Goal: Task Accomplishment & Management: Use online tool/utility

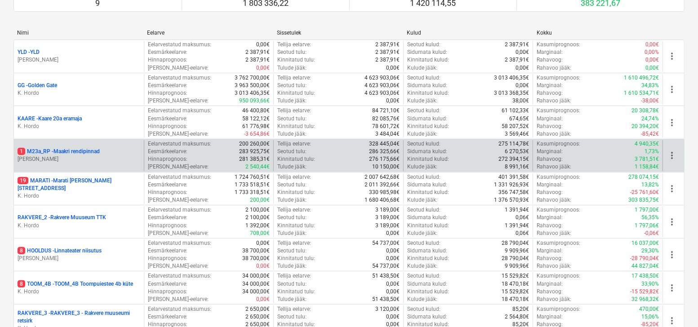
scroll to position [108, 0]
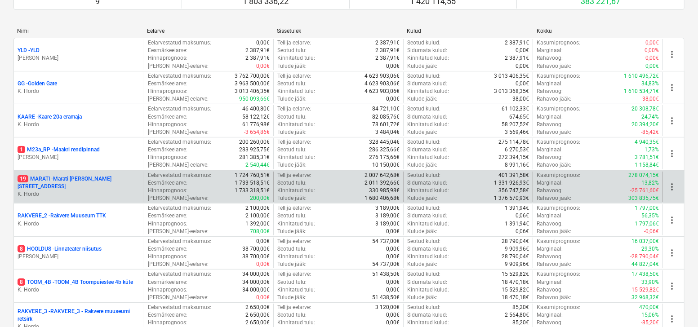
click at [78, 178] on p "19 MARATI - Marati Maja Tartu mnt 63" at bounding box center [79, 182] width 123 height 15
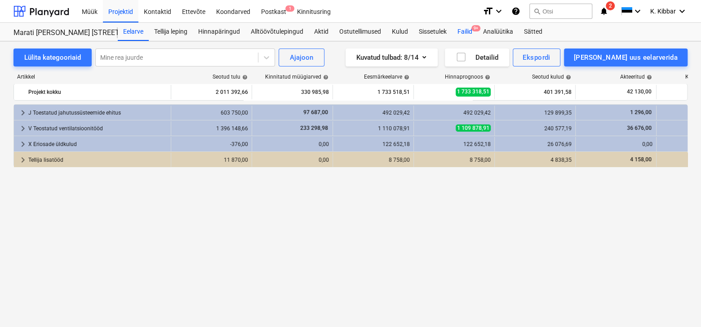
click at [466, 32] on div "Failid 9+" at bounding box center [465, 32] width 26 height 18
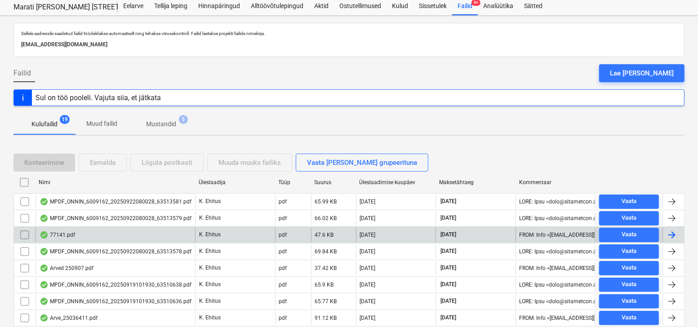
scroll to position [108, 0]
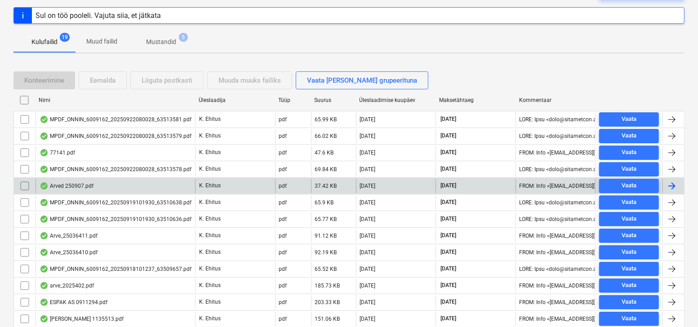
click at [91, 187] on div "Arved 250907.pdf" at bounding box center [67, 185] width 54 height 7
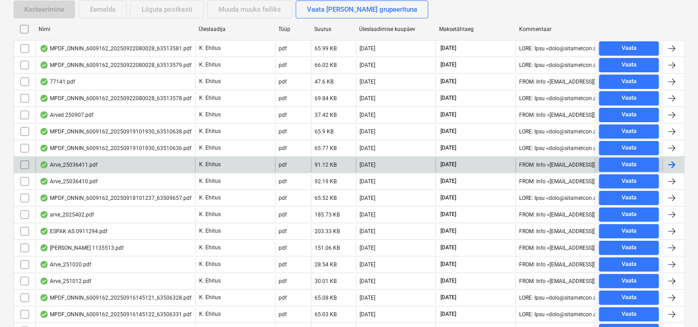
scroll to position [180, 0]
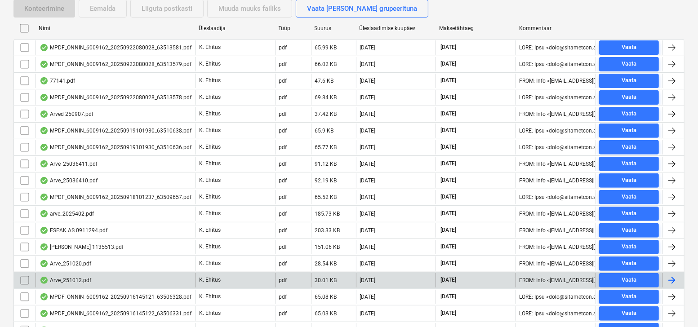
click at [84, 277] on div "Arve_251012.pdf" at bounding box center [66, 280] width 52 height 7
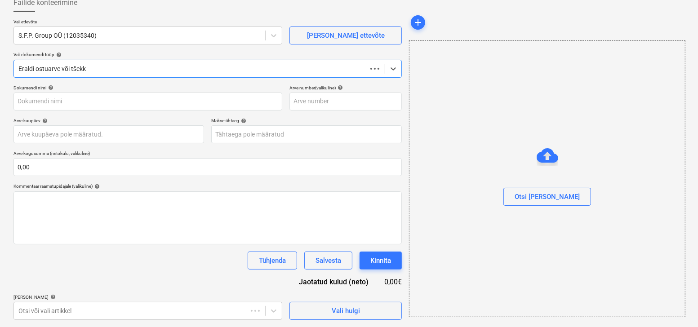
scroll to position [54, 0]
type input "251012"
type input "[DATE]"
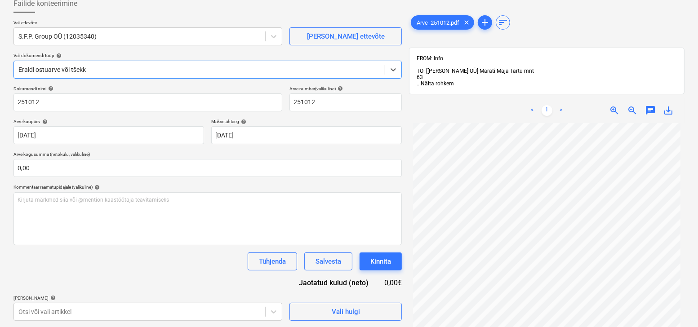
scroll to position [78, 0]
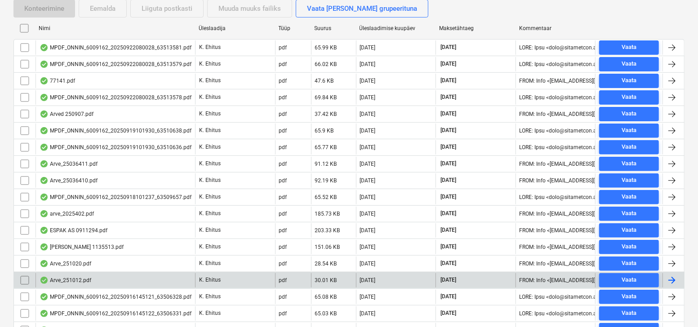
click at [80, 278] on div "Arve_251012.pdf" at bounding box center [66, 280] width 52 height 7
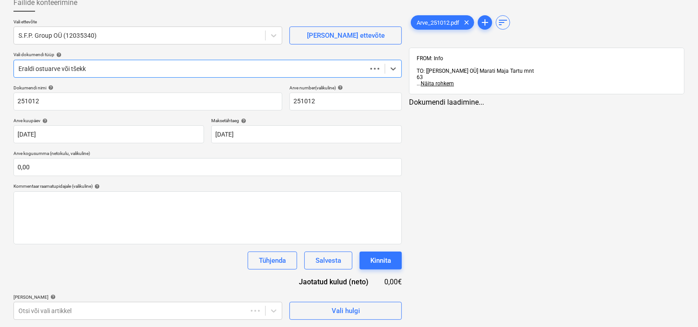
scroll to position [54, 0]
